Goal: Information Seeking & Learning: Find specific fact

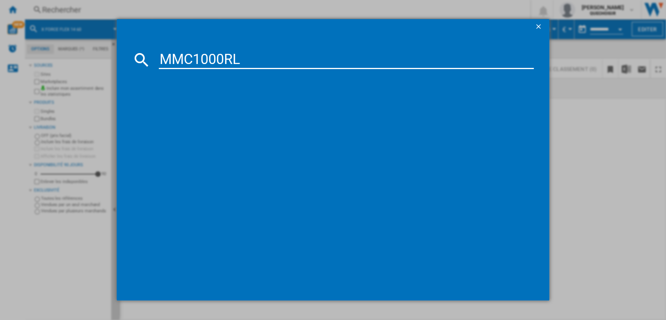
type input "MMC1000RL"
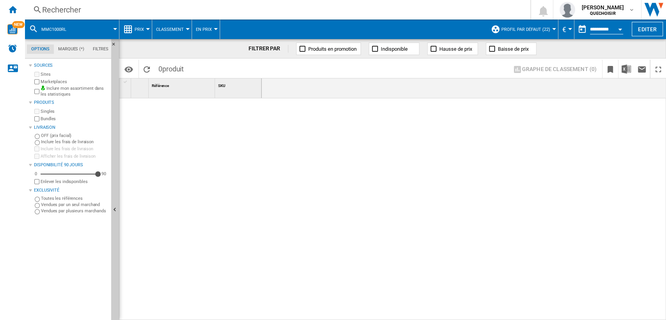
click at [100, 48] on md-tab-item "Filtres" at bounding box center [101, 48] width 24 height 9
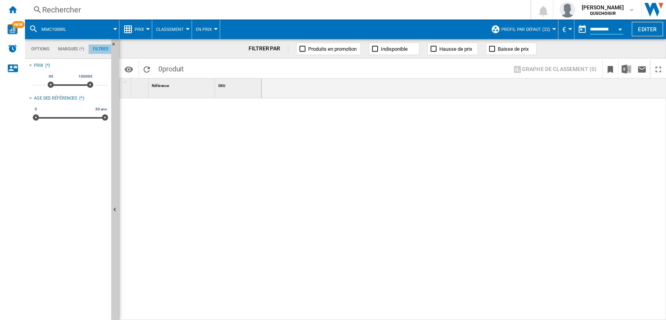
scroll to position [51, 0]
click at [122, 11] on div "Rechercher" at bounding box center [276, 9] width 468 height 11
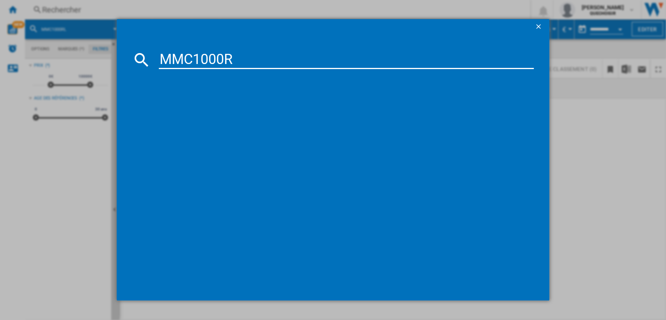
type input "MMC1000"
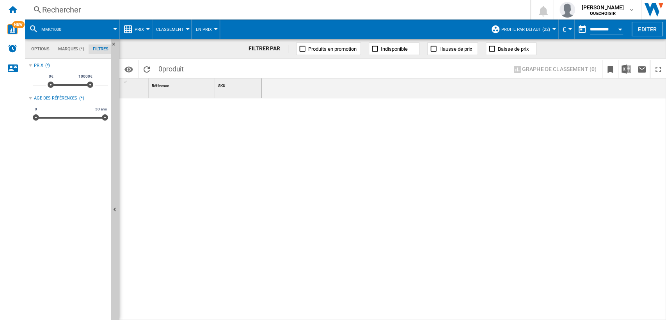
click at [512, 29] on span "Profil par défaut (22)" at bounding box center [525, 29] width 49 height 5
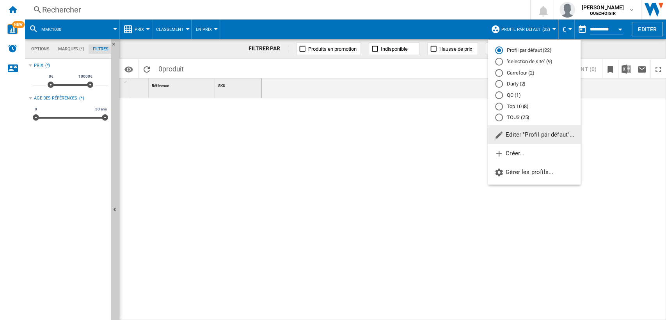
click at [510, 119] on md-radio-button "TOUS (25)" at bounding box center [534, 117] width 78 height 7
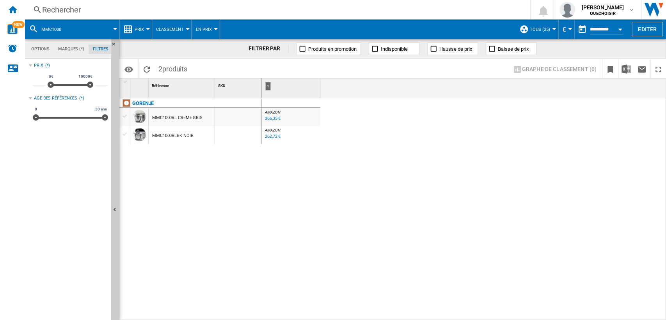
click at [133, 8] on div "Rechercher" at bounding box center [276, 9] width 468 height 11
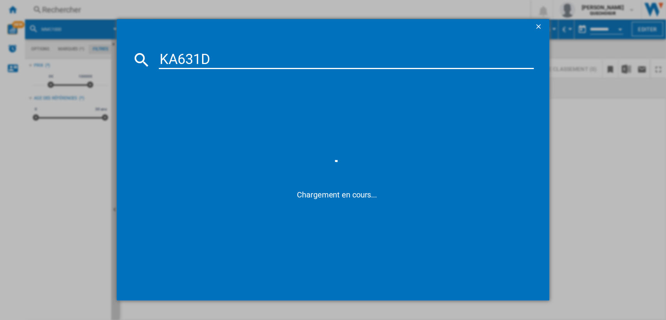
type input "KA631"
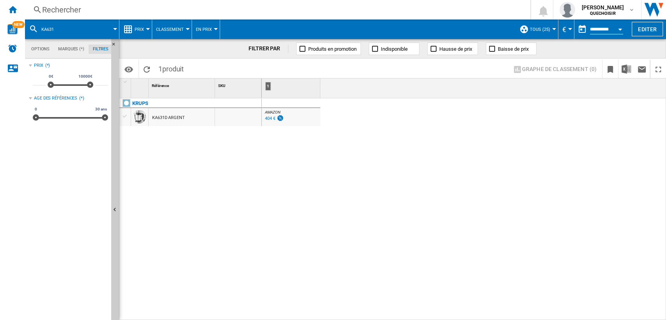
click at [268, 119] on div "404 €" at bounding box center [270, 118] width 11 height 5
click at [192, 9] on div "Rechercher" at bounding box center [276, 9] width 468 height 11
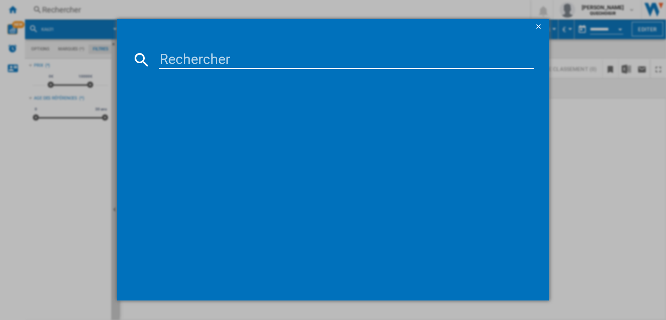
type input "B1ES200"
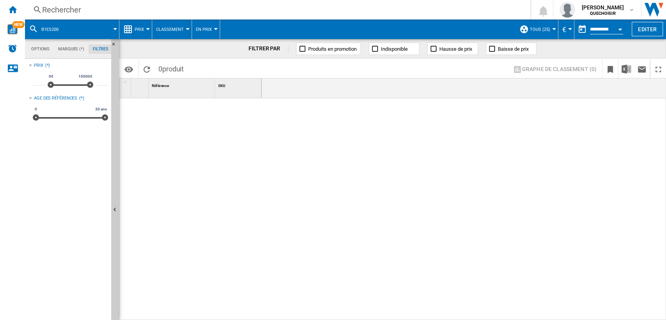
click at [147, 11] on div "Rechercher" at bounding box center [276, 9] width 468 height 11
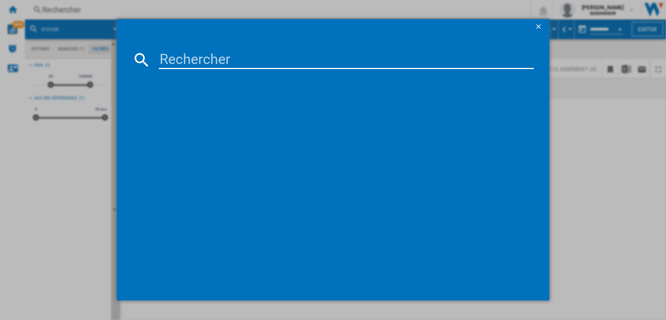
type input "B1ES200"
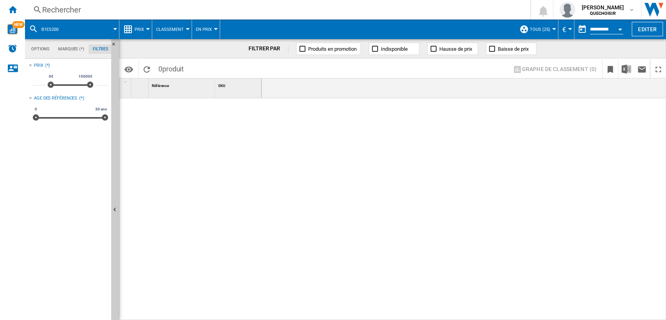
click at [96, 8] on div "Rechercher" at bounding box center [276, 9] width 468 height 11
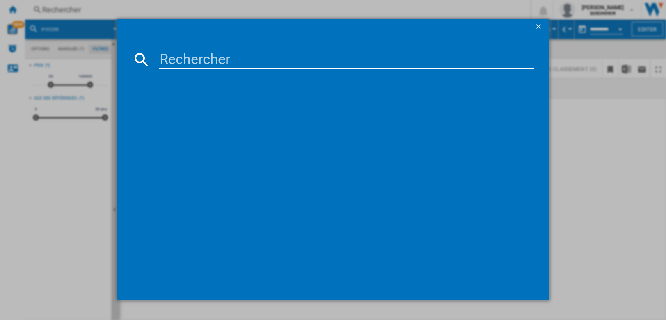
type input "4166400116130220000"
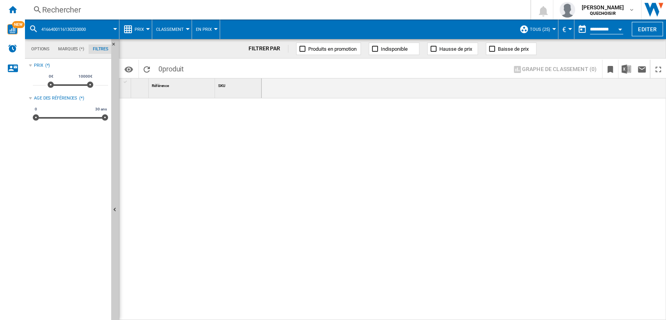
click at [130, 9] on div "Rechercher" at bounding box center [276, 9] width 468 height 11
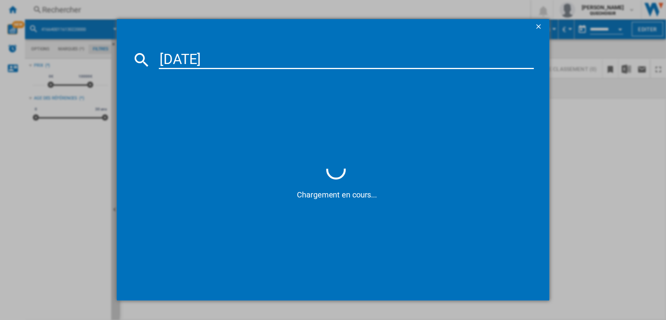
type input "[DATE]"
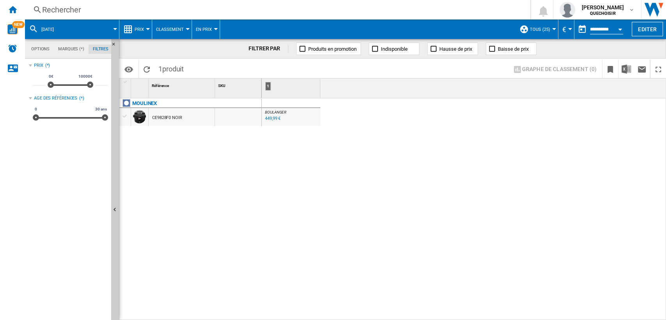
click at [269, 118] on div "449,99 €" at bounding box center [273, 118] width 16 height 5
click at [161, 116] on div "CE9828F0 NOIR" at bounding box center [167, 118] width 30 height 18
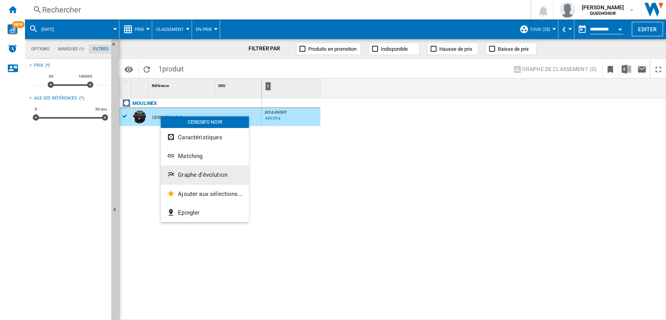
click at [201, 177] on span "Graphe d'évolution" at bounding box center [203, 174] width 50 height 7
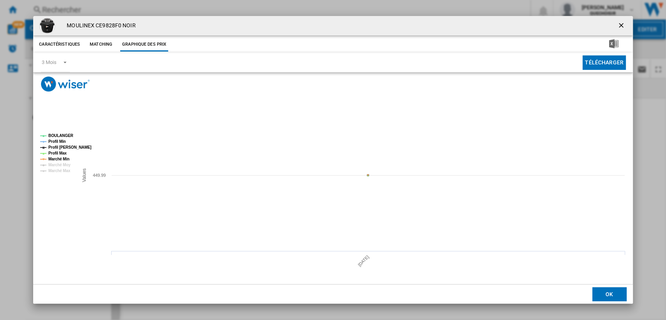
click at [622, 23] on ng-md-icon "getI18NText('BUTTONS.CLOSE_DIALOG')" at bounding box center [621, 25] width 9 height 9
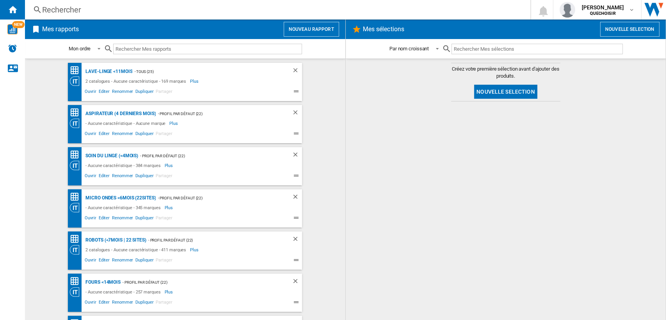
click at [131, 7] on div "Rechercher" at bounding box center [276, 9] width 468 height 11
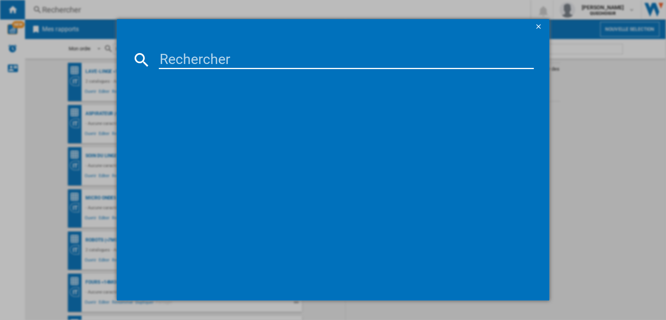
click at [190, 52] on input at bounding box center [346, 59] width 375 height 19
paste input "i8178"
type input "i8178"
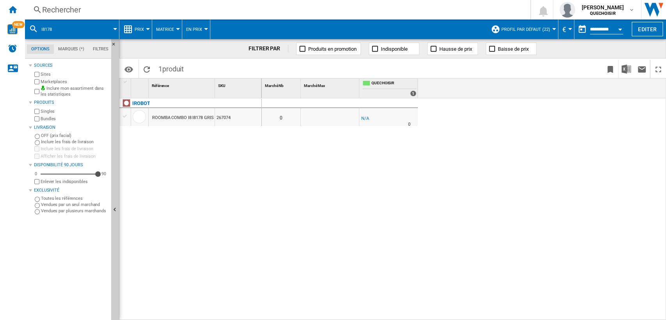
click at [55, 82] on label "Marketplaces" at bounding box center [74, 82] width 67 height 6
click at [47, 119] on label "Bundles" at bounding box center [74, 119] width 67 height 6
click at [191, 117] on div "ROOMBA COMBO I8 I8178 GRIS ARGENT" at bounding box center [191, 118] width 79 height 18
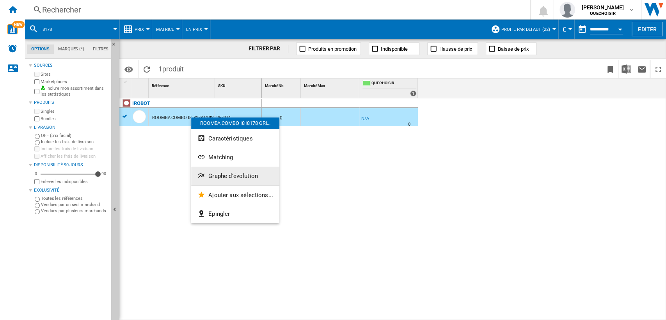
click at [234, 179] on span "Graphe d'évolution" at bounding box center [233, 175] width 50 height 7
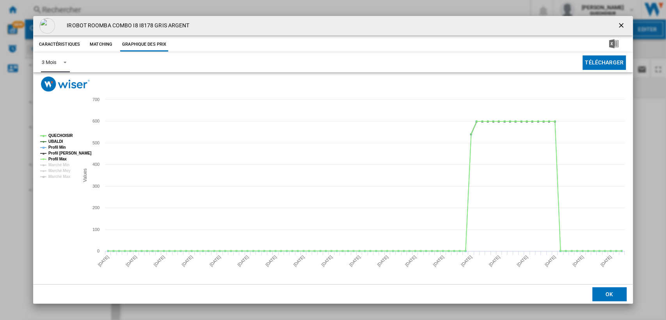
click at [58, 57] on md-select-value "3 Mois" at bounding box center [55, 62] width 28 height 19
click at [54, 77] on md-option "6 Mois" at bounding box center [61, 81] width 53 height 19
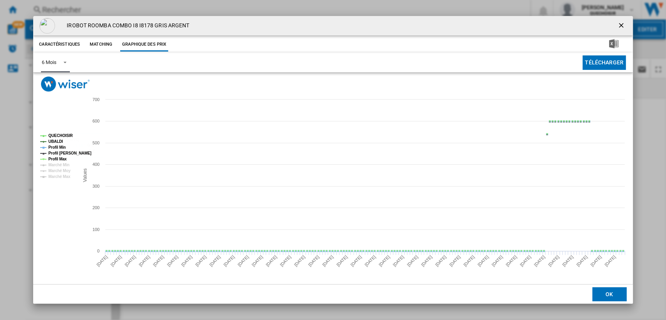
drag, startPoint x: 49, startPoint y: 147, endPoint x: 53, endPoint y: 153, distance: 6.8
click at [50, 147] on tspan "Profil Min" at bounding box center [57, 147] width 18 height 4
click at [53, 153] on tspan "Profil [PERSON_NAME]" at bounding box center [69, 153] width 43 height 4
click at [53, 158] on tspan "Profil Max" at bounding box center [57, 159] width 18 height 4
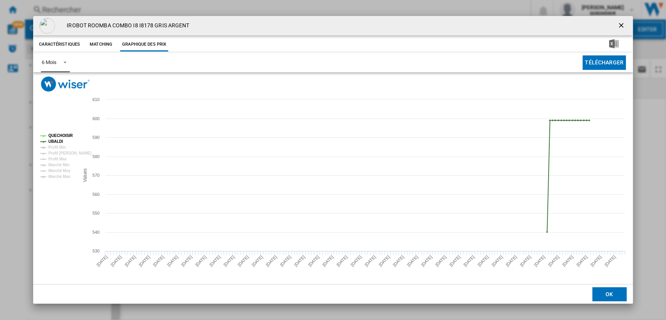
click at [60, 136] on tspan "QUECHOISIR" at bounding box center [60, 135] width 25 height 4
click at [616, 29] on button "Product popup" at bounding box center [622, 26] width 16 height 16
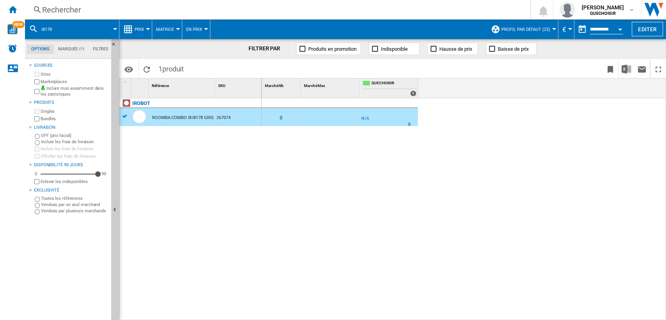
click at [191, 11] on div "Rechercher" at bounding box center [276, 9] width 468 height 11
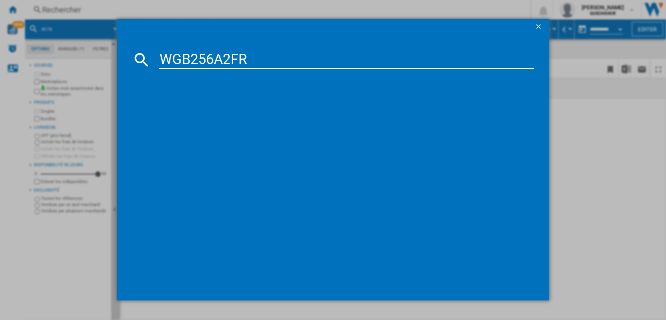
type input "WGB256A2FR"
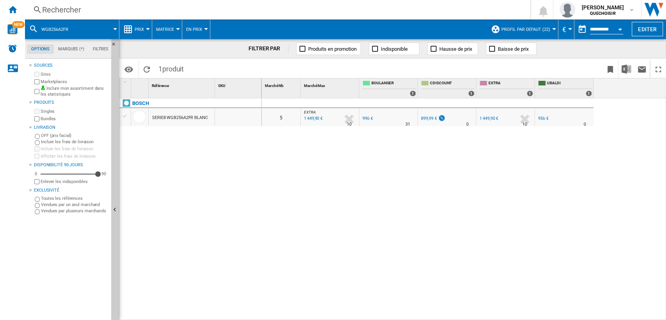
click at [190, 116] on div "SERIE8 WGB256A2FR BLANC" at bounding box center [180, 118] width 56 height 18
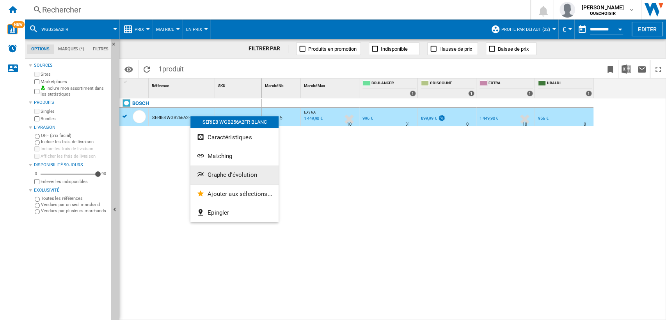
click at [218, 172] on span "Graphe d'évolution" at bounding box center [232, 174] width 50 height 7
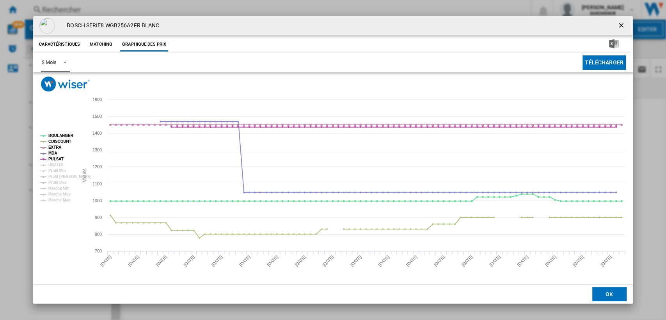
click at [62, 64] on span "Product popup" at bounding box center [62, 61] width 9 height 7
click at [64, 83] on md-option "6 Mois" at bounding box center [61, 81] width 53 height 19
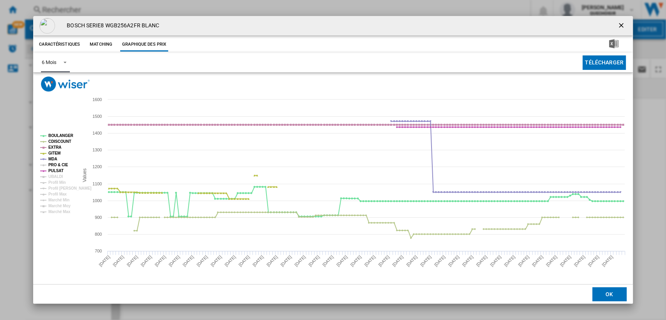
click at [56, 165] on tspan "PRO & CIE" at bounding box center [58, 165] width 20 height 4
click at [57, 178] on tspan "UBALDI" at bounding box center [55, 176] width 14 height 4
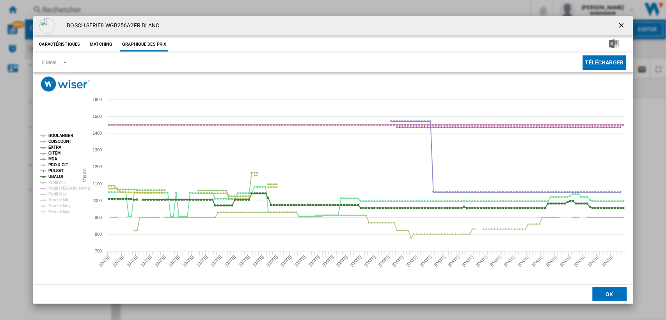
click at [622, 26] on ng-md-icon "getI18NText('BUTTONS.CLOSE_DIALOG')" at bounding box center [621, 25] width 9 height 9
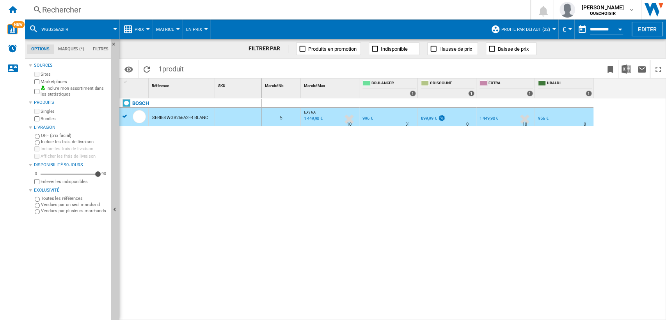
click at [209, 10] on div "Rechercher" at bounding box center [276, 9] width 468 height 11
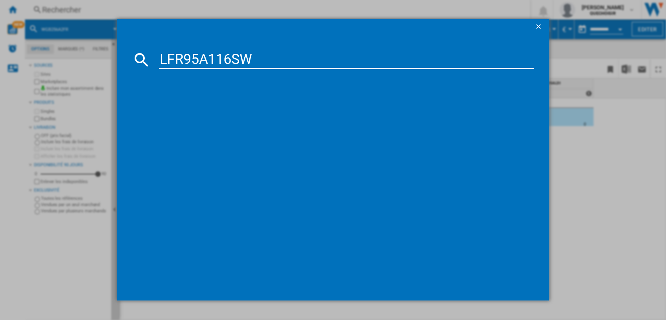
type input "LFR95A116S"
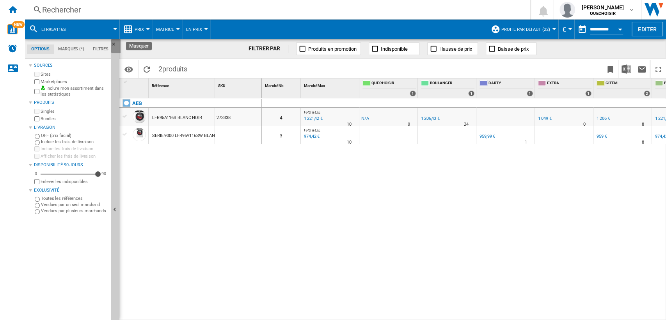
click at [115, 43] on ng-md-icon "Masquer" at bounding box center [115, 46] width 9 height 9
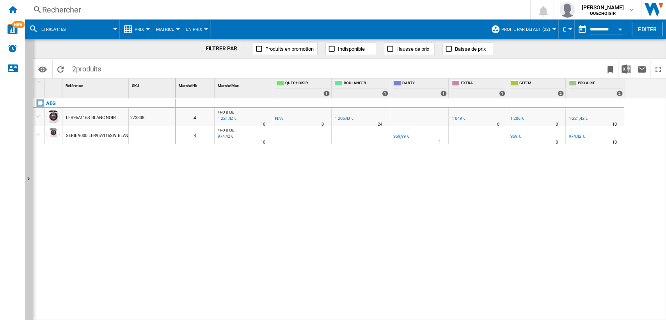
click at [91, 11] on div "Rechercher" at bounding box center [276, 9] width 468 height 11
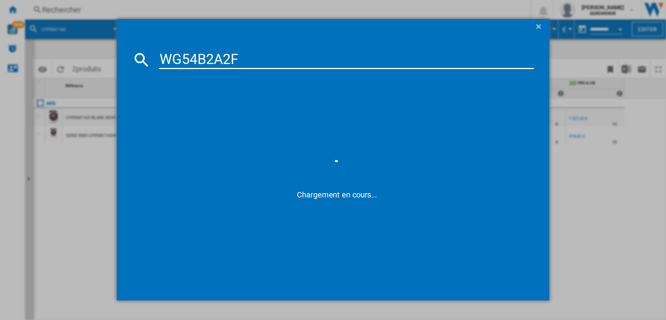
type input "WG54B2A2"
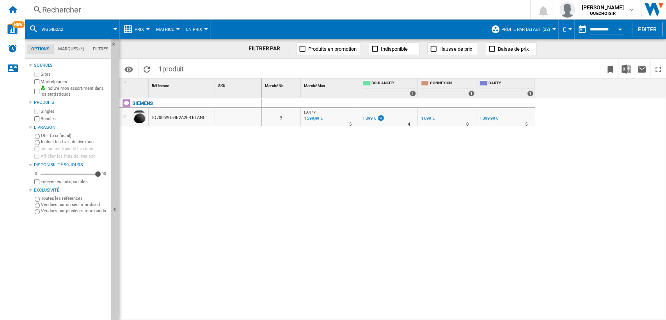
drag, startPoint x: 209, startPoint y: 16, endPoint x: 222, endPoint y: 11, distance: 14.5
click at [209, 16] on div "Rechercher Rechercher 0 laurent baubeste QUECHOISIR QUECHOISIR Mes paramètres S…" at bounding box center [345, 9] width 641 height 19
click at [227, 10] on div "Rechercher" at bounding box center [276, 9] width 468 height 11
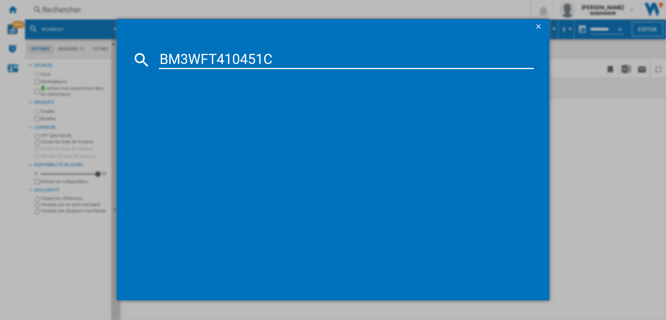
type input "BM3WFT410451"
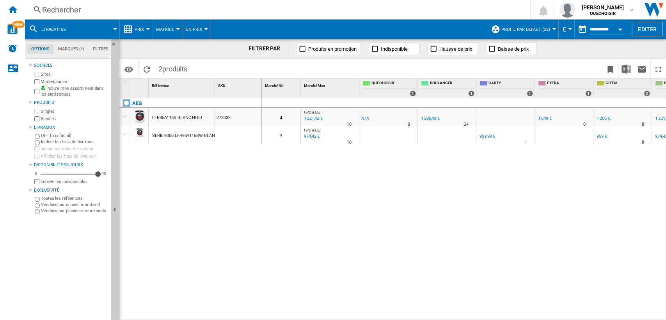
click at [225, 179] on div "AEG LFR95A116S BLANC NOIR 273338 SERIE 9000 LFR95A116SW BLANC NOIR" at bounding box center [190, 207] width 142 height 218
click at [167, 25] on button "Matrice" at bounding box center [167, 28] width 22 height 19
click at [165, 67] on span "Classement" at bounding box center [174, 67] width 32 height 7
click at [182, 177] on div "AEG LFR95A116S BLANC NOIR 273338 SERIE 9000 LFR95A116SW BLANC NOIR" at bounding box center [190, 207] width 142 height 218
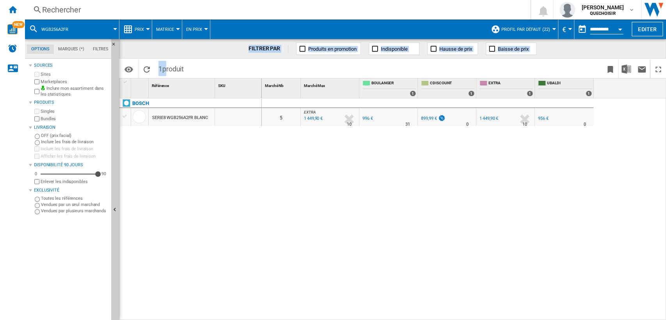
drag, startPoint x: 165, startPoint y: 57, endPoint x: 168, endPoint y: 31, distance: 26.3
click at [168, 33] on div "WGB256A2FR Prix Prix Matrice des prix Classement des prix Analyses Base 100 Réf…" at bounding box center [345, 169] width 641 height 300
click at [168, 30] on span "Matrice" at bounding box center [165, 29] width 18 height 5
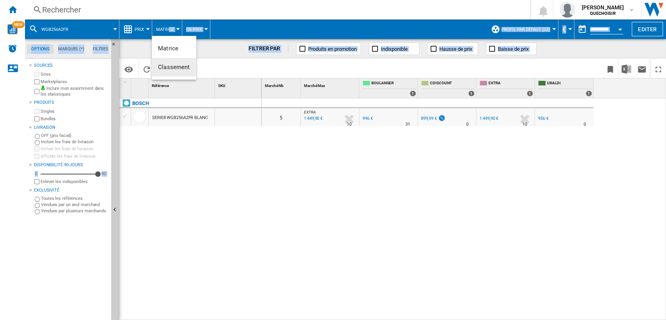
click at [172, 64] on span "Classement" at bounding box center [174, 67] width 32 height 7
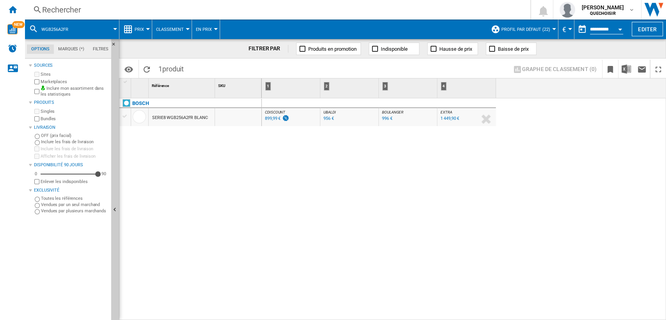
click at [327, 117] on div "956 €" at bounding box center [328, 118] width 11 height 5
click at [387, 119] on div "996 €" at bounding box center [387, 118] width 11 height 5
click at [386, 116] on div "996 €" at bounding box center [387, 118] width 11 height 5
click at [209, 2] on div "Rechercher Rechercher 0 laurent baubeste QUECHOISIR QUECHOISIR Mes paramètres S…" at bounding box center [345, 9] width 641 height 19
click at [211, 7] on div "Rechercher" at bounding box center [276, 9] width 468 height 11
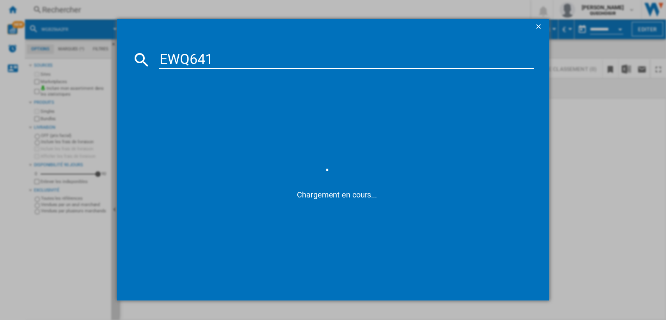
type input "EWQ641"
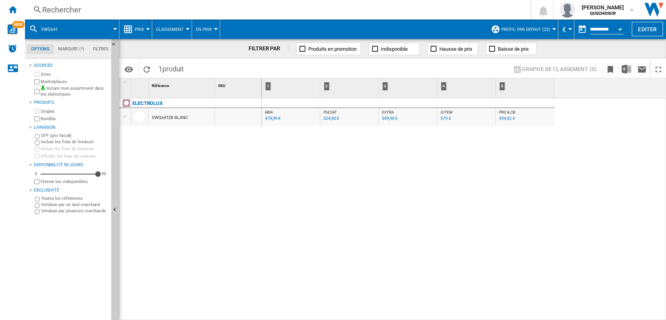
click at [191, 7] on div "Rechercher" at bounding box center [276, 9] width 468 height 11
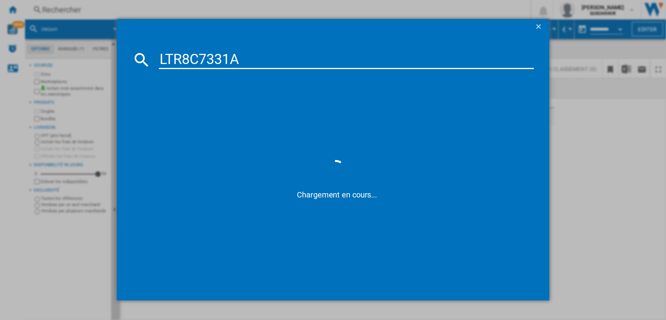
type input "LTR8C7331"
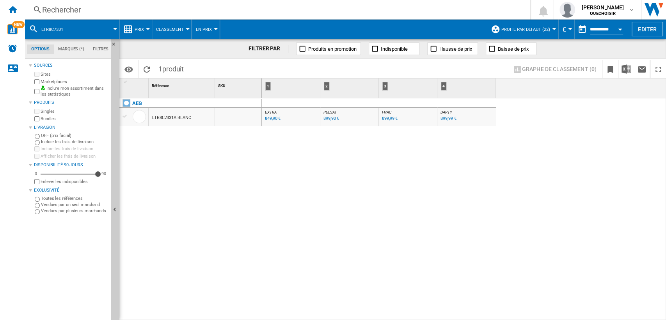
click at [443, 118] on div "899,99 €" at bounding box center [448, 118] width 16 height 5
click at [328, 118] on div "899,90 €" at bounding box center [331, 118] width 16 height 5
click at [267, 121] on div "849,90 €" at bounding box center [272, 119] width 17 height 8
